Goal: Navigation & Orientation: Find specific page/section

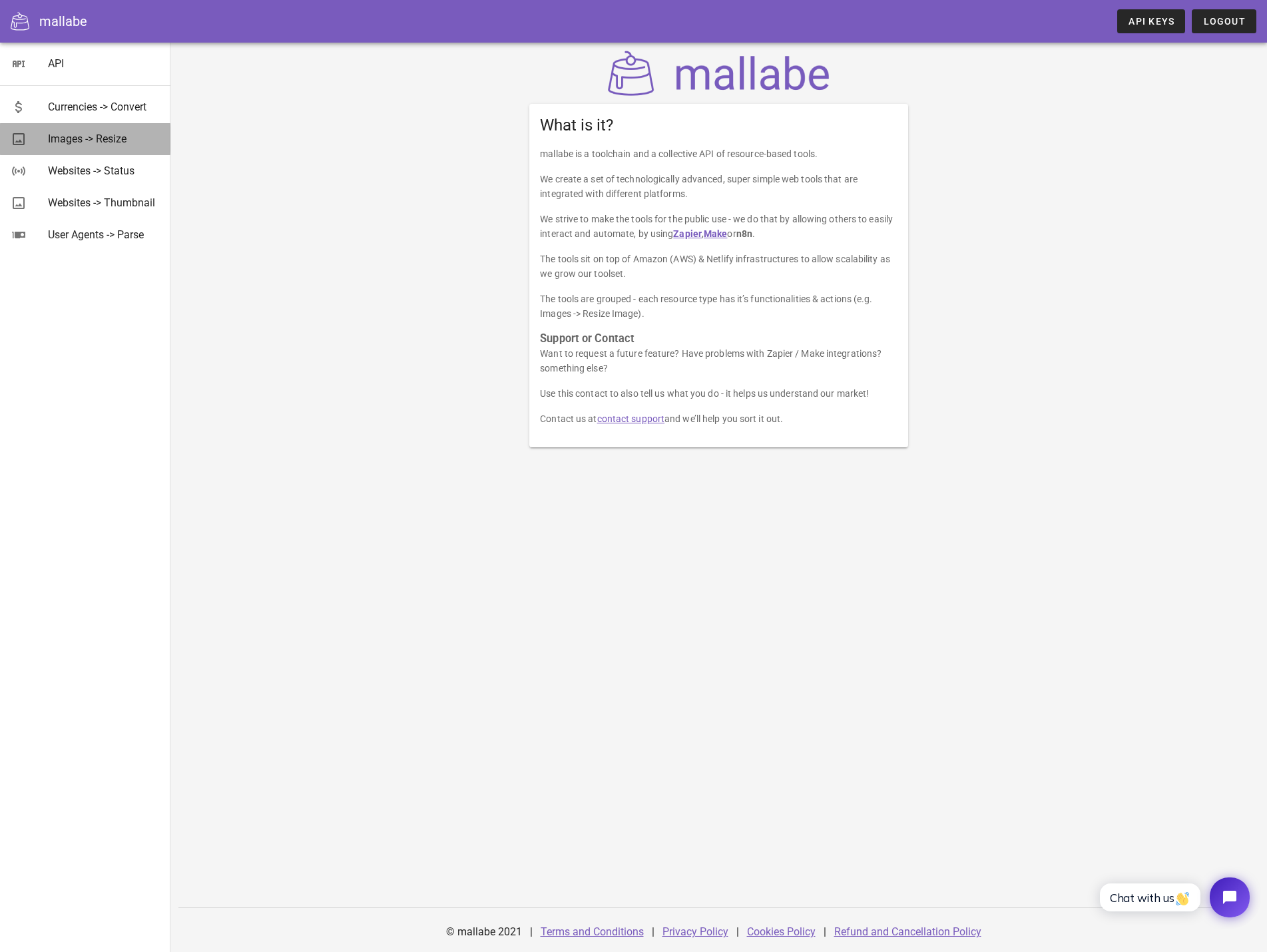
click at [98, 137] on div "Images -> Resize" at bounding box center [104, 139] width 112 height 13
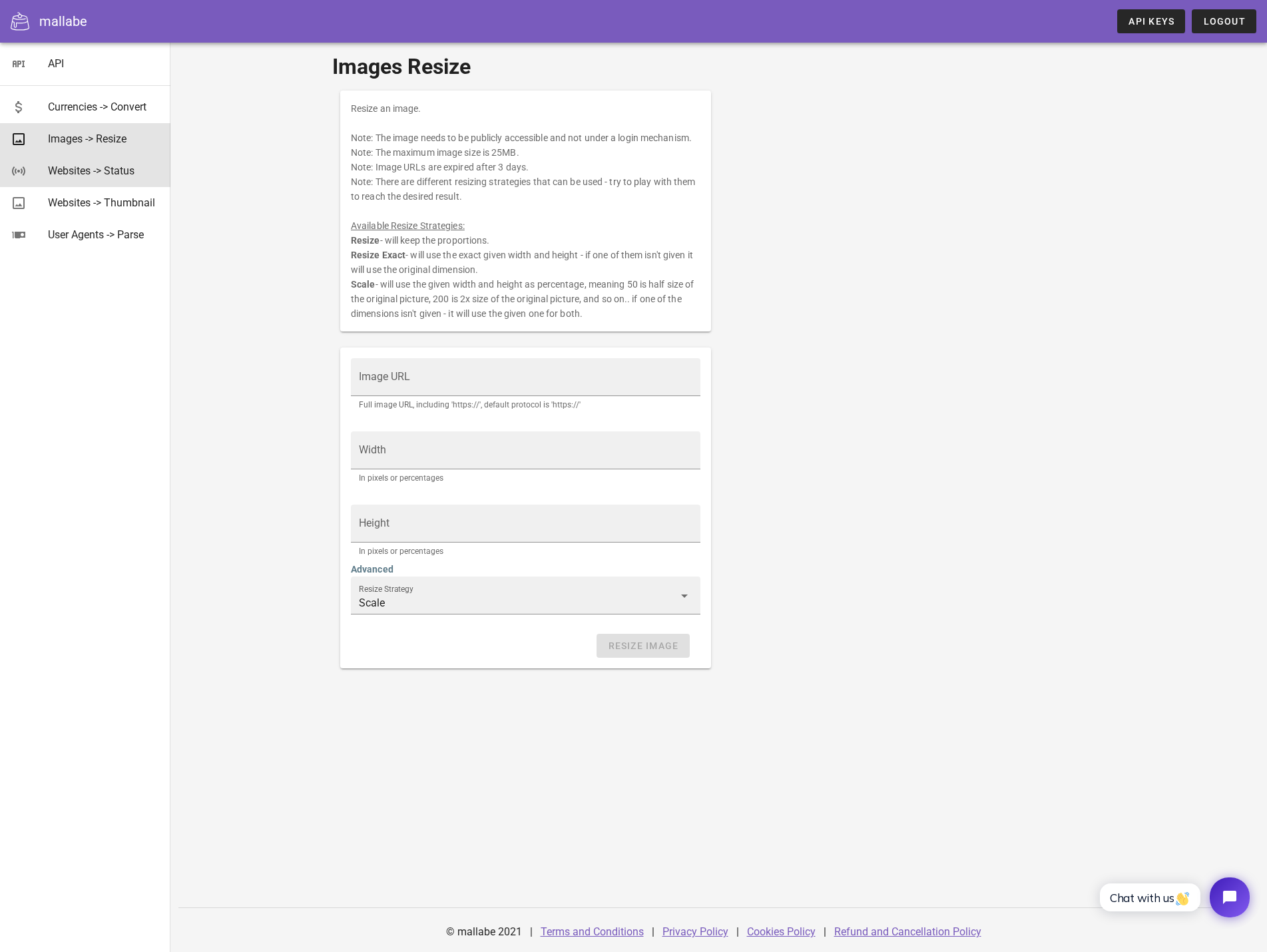
click at [96, 168] on div "Websites -> Status" at bounding box center [104, 171] width 112 height 13
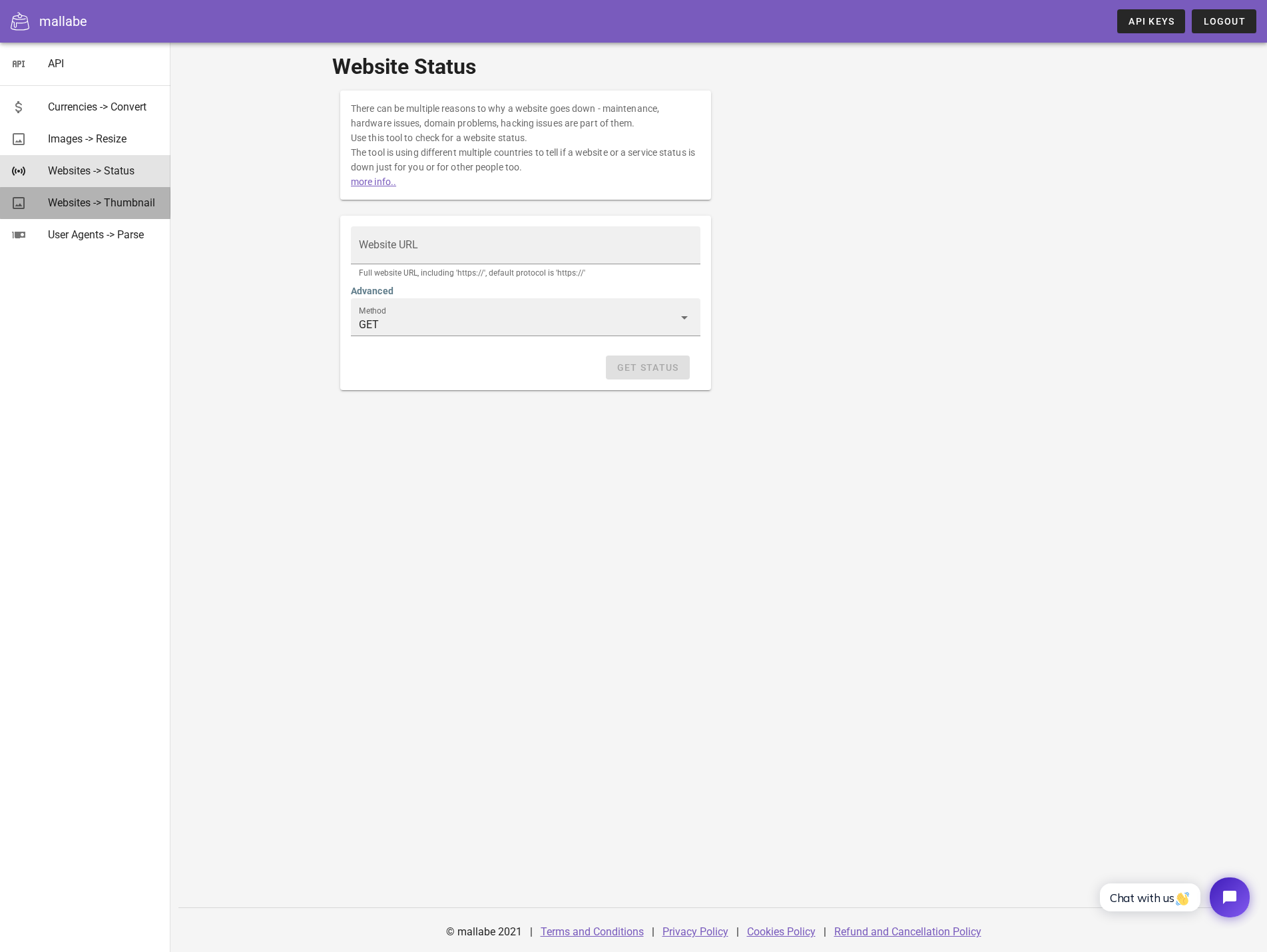
click at [98, 199] on div "Websites -> Thumbnail" at bounding box center [104, 203] width 112 height 13
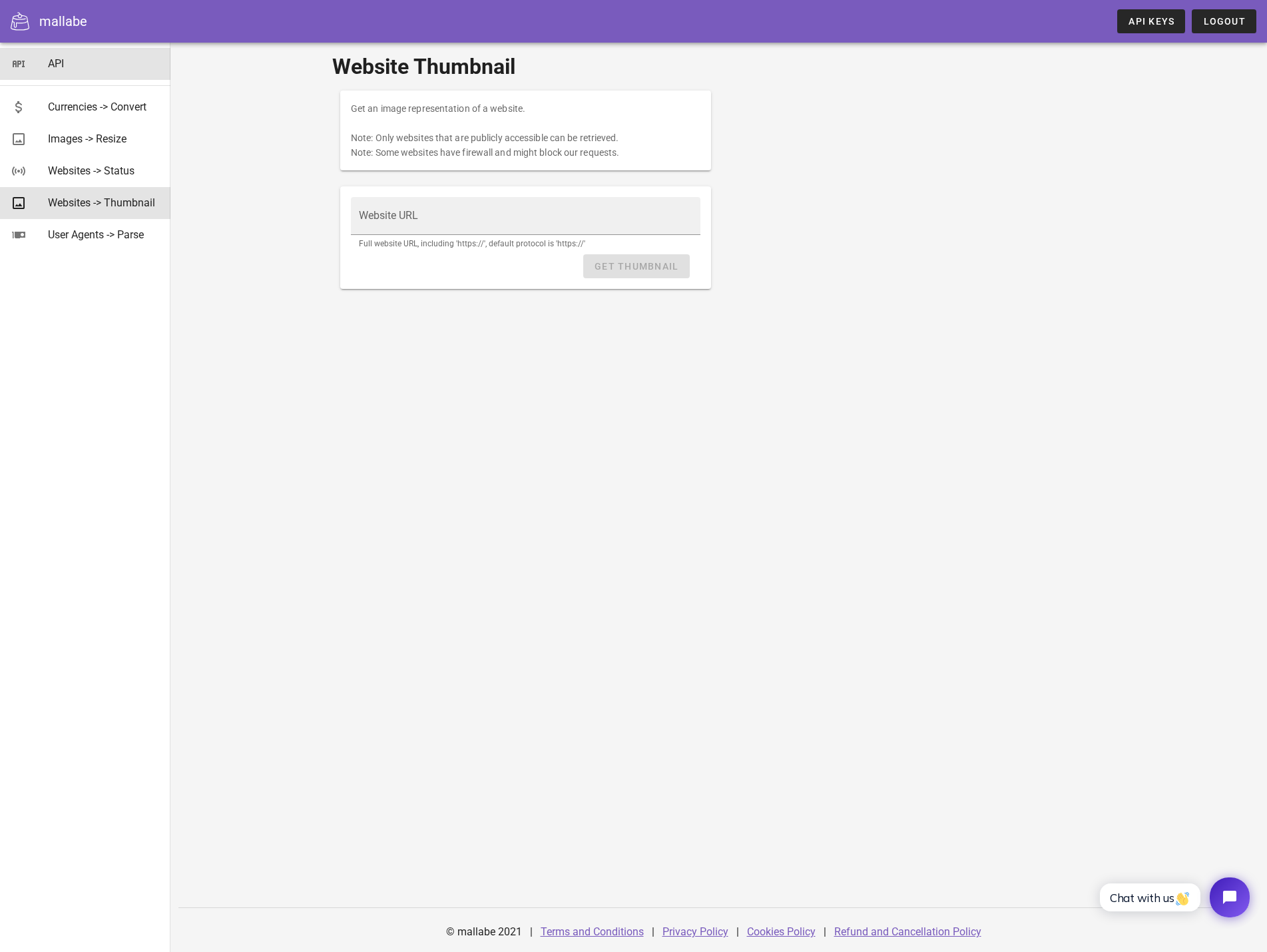
click at [56, 61] on div "API" at bounding box center [104, 64] width 112 height 13
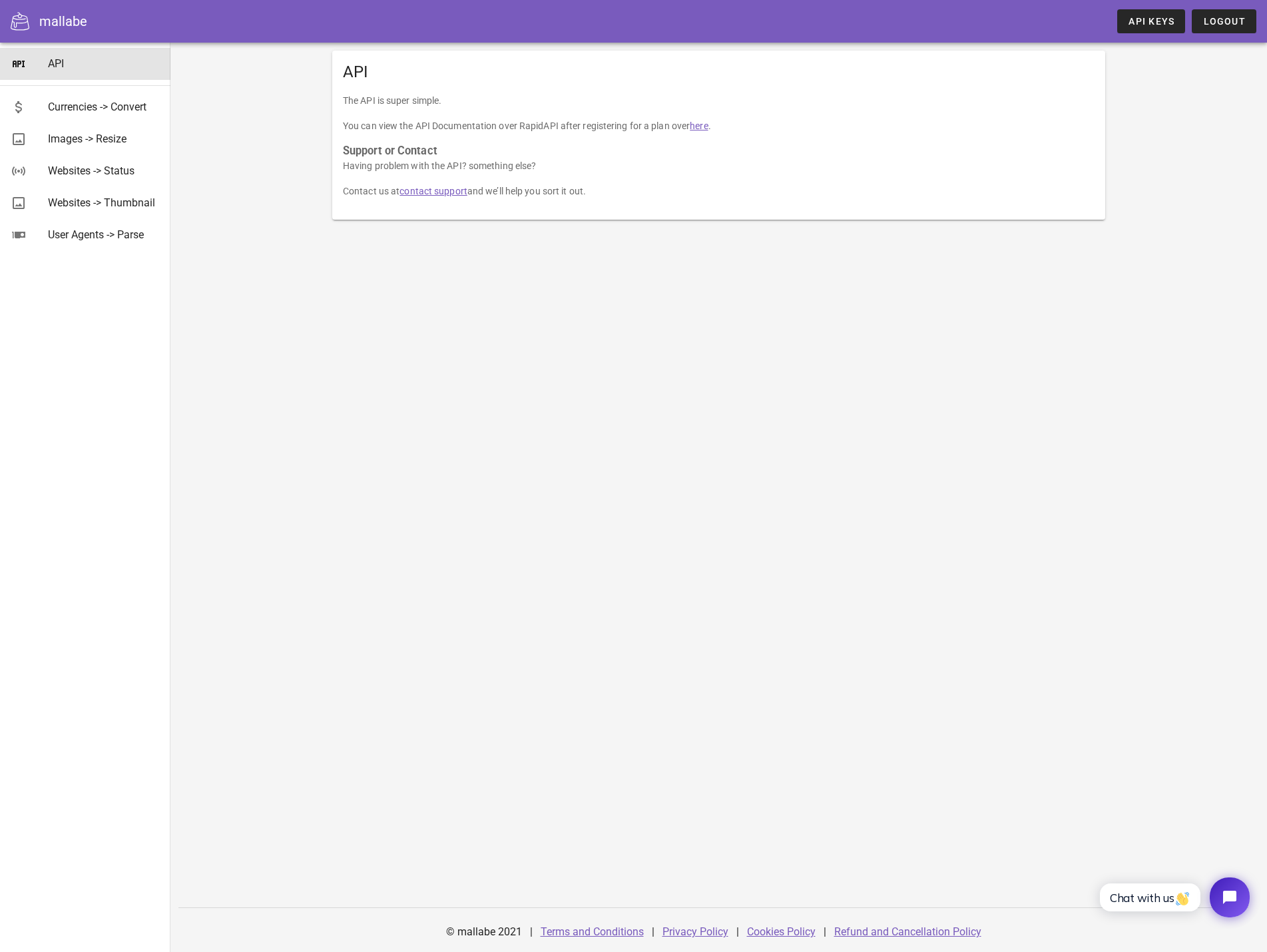
click at [690, 126] on link "here" at bounding box center [698, 125] width 18 height 10
click at [1155, 19] on span "API Keys" at bounding box center [1151, 21] width 47 height 10
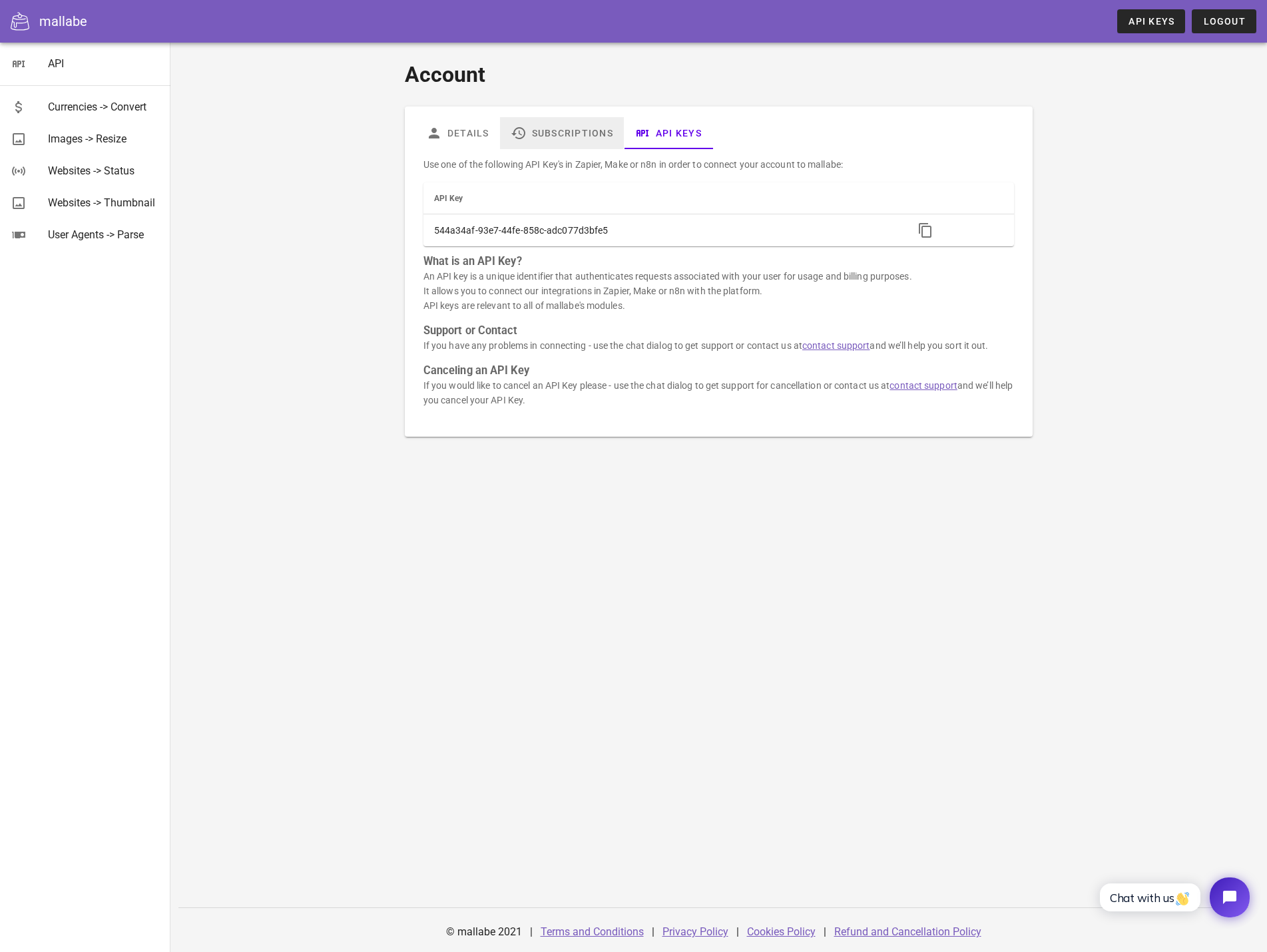
click at [500, 138] on link "Subscriptions" at bounding box center [562, 133] width 123 height 32
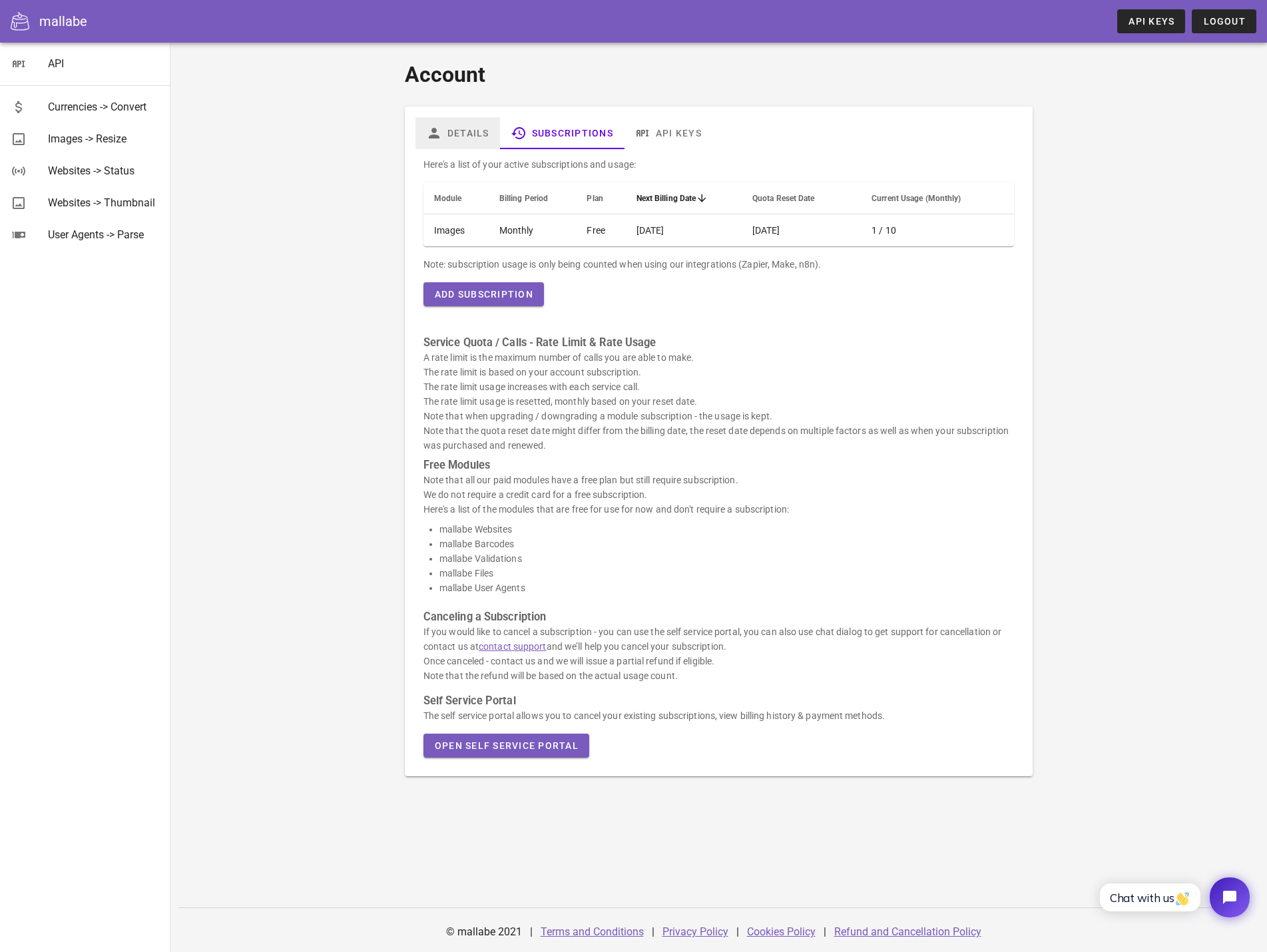
click at [415, 136] on link "Details" at bounding box center [457, 133] width 84 height 32
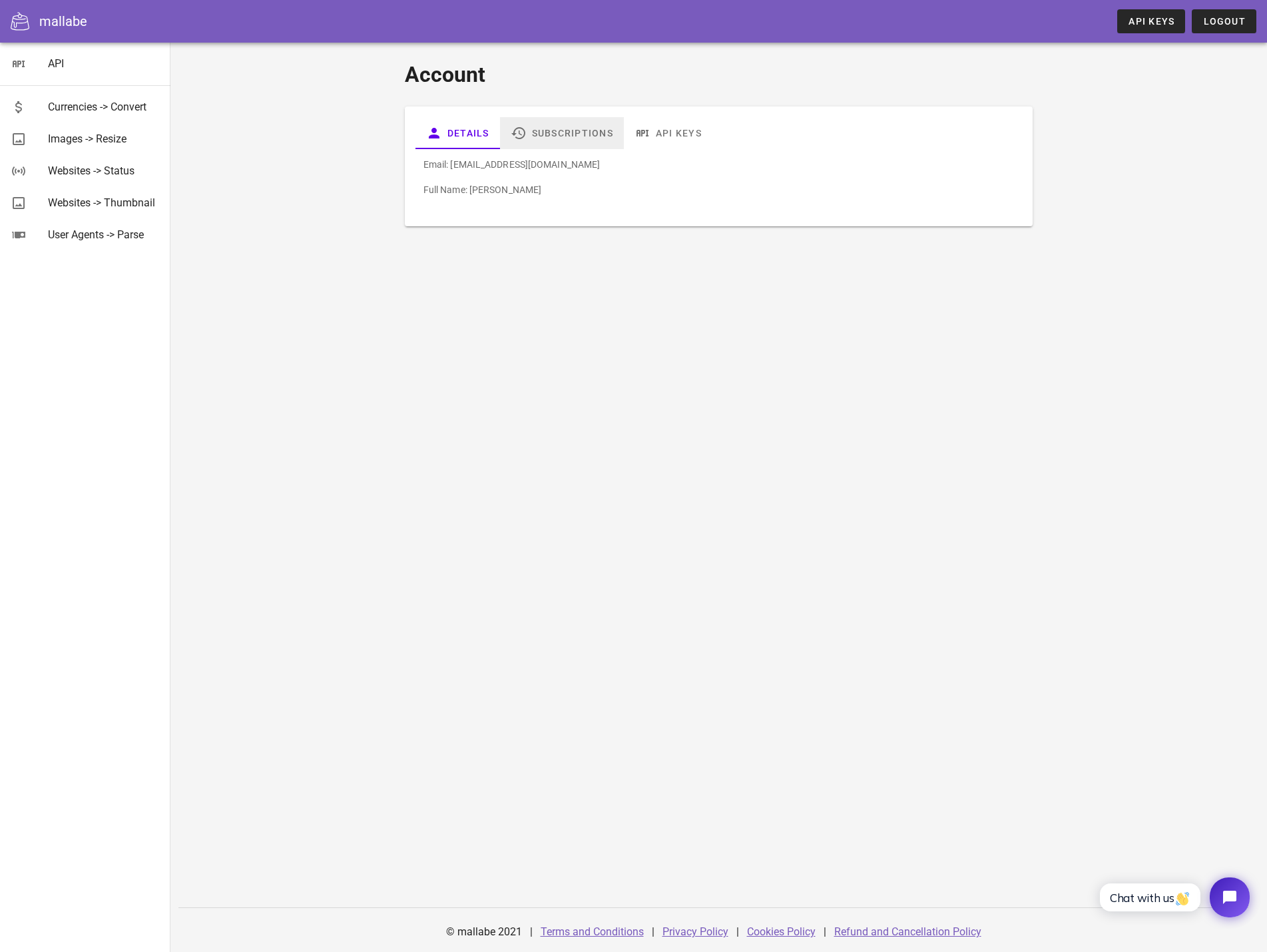
click at [500, 130] on link "Subscriptions" at bounding box center [562, 133] width 123 height 32
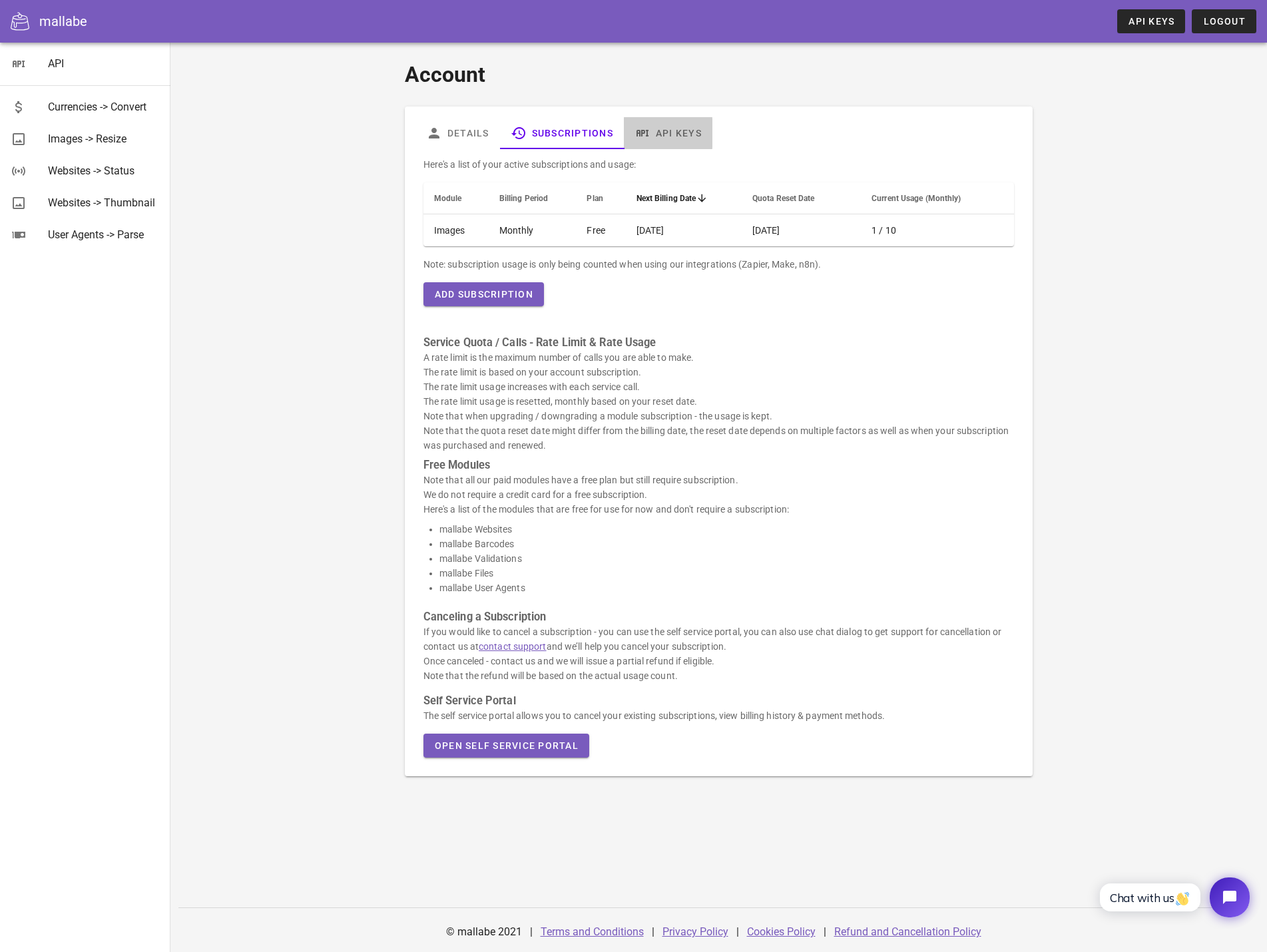
click at [624, 133] on link "API Keys" at bounding box center [668, 133] width 89 height 32
